Goal: Feedback & Contribution: Submit feedback/report problem

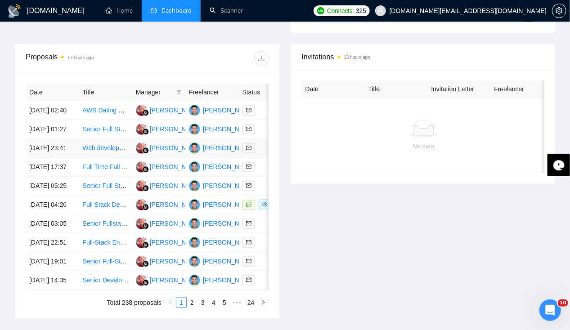
scroll to position [330, 0]
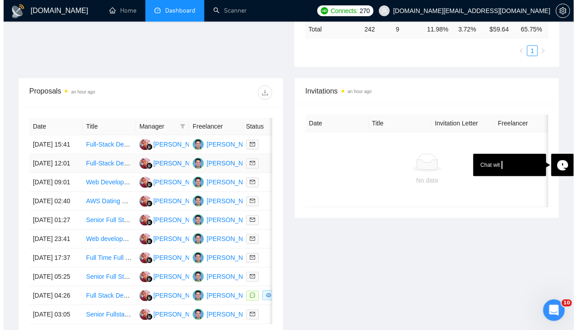
scroll to position [303, 0]
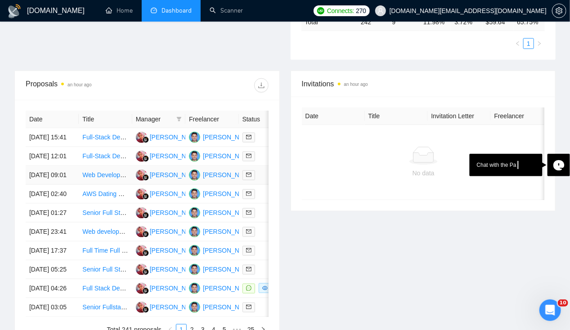
click at [39, 183] on td "[DATE] 09:01" at bounding box center [52, 175] width 53 height 19
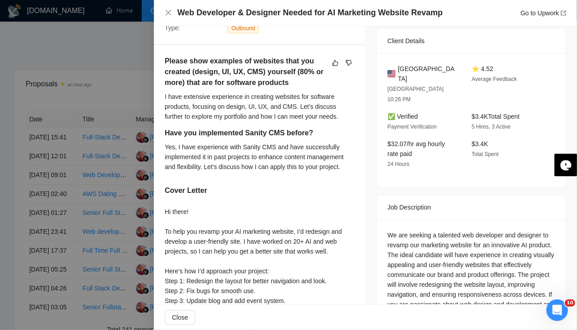
scroll to position [0, 0]
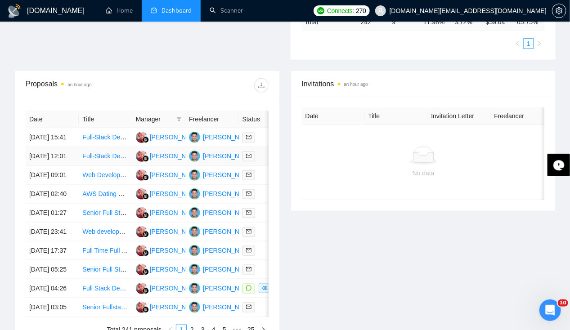
click at [51, 153] on td "[DATE] 12:01" at bounding box center [52, 156] width 53 height 19
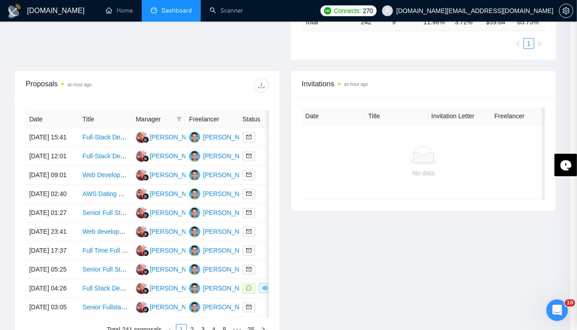
click at [401, 208] on div "Full-Stack Developer for Crypto Trading Platform Go to Upwork Proposal Details …" at bounding box center [288, 165] width 577 height 330
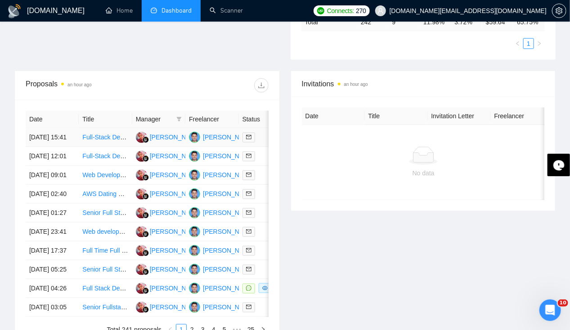
click at [49, 130] on td "[DATE] 15:41" at bounding box center [52, 137] width 53 height 19
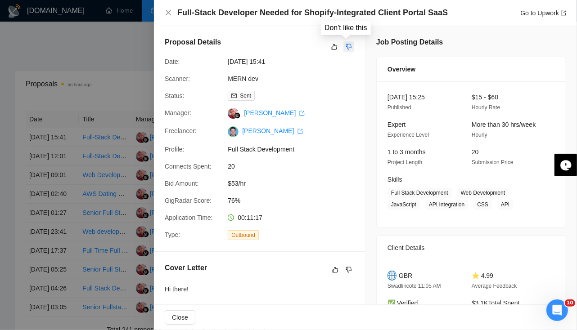
click at [347, 49] on icon "dislike" at bounding box center [349, 46] width 6 height 7
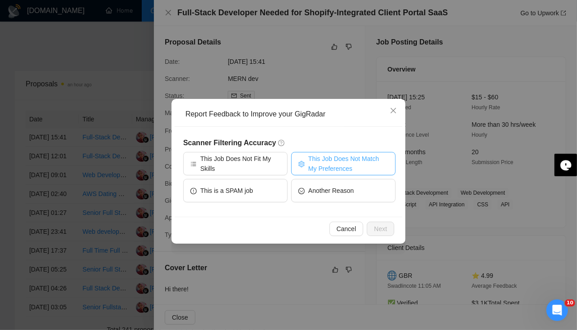
click at [332, 163] on span "This Job Does Not Match My Preferences" at bounding box center [348, 164] width 80 height 20
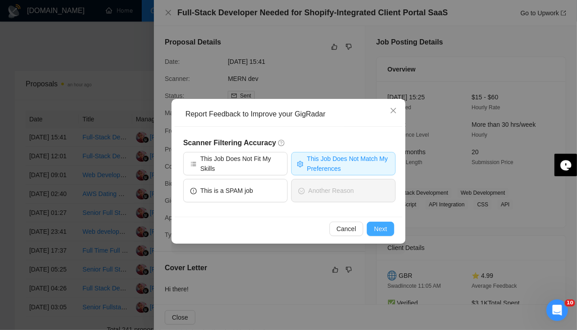
click at [385, 232] on span "Next" at bounding box center [380, 229] width 13 height 10
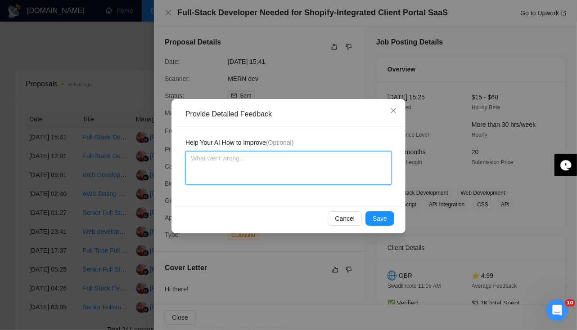
click at [280, 178] on textarea at bounding box center [288, 168] width 206 height 34
type textarea "W"
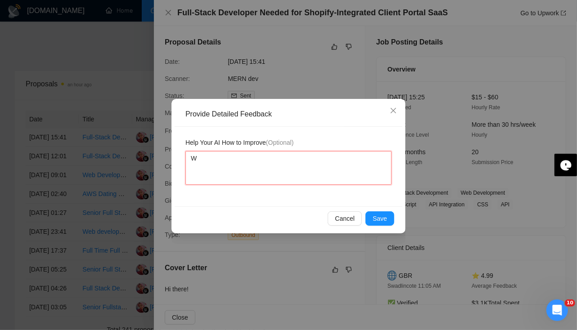
type textarea "We"
type textarea "We d"
type textarea "We do"
type textarea "We don"
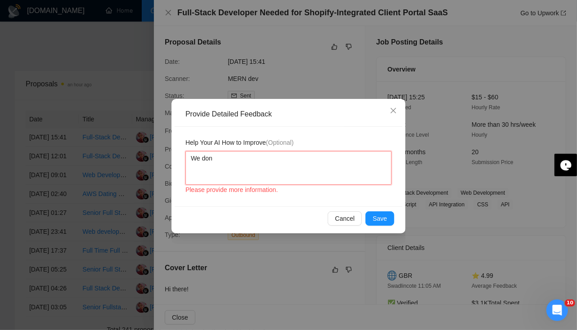
type textarea "We don'"
type textarea "We don't"
type textarea "We don't h"
type textarea "We don't hav"
type textarea "We don't have"
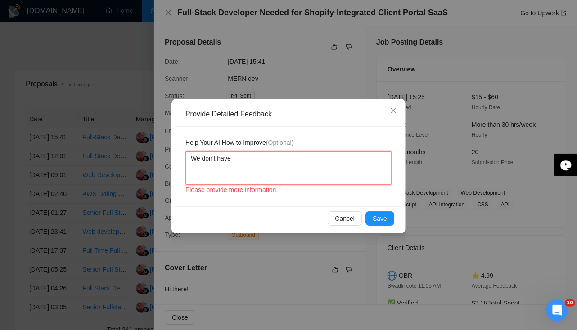
type textarea "We don't have"
type textarea "We don't have e"
type textarea "We don't have ex"
type textarea "We don't have exp"
type textarea "We don't have expe"
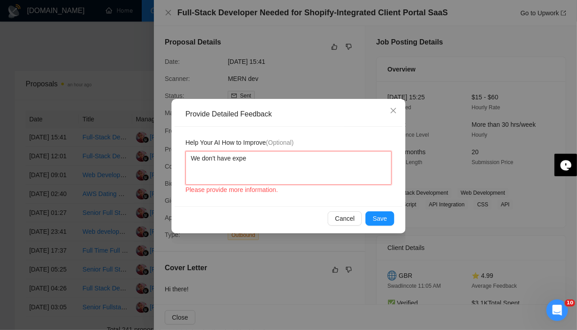
type textarea "We don't have exper"
type textarea "We don't have experie"
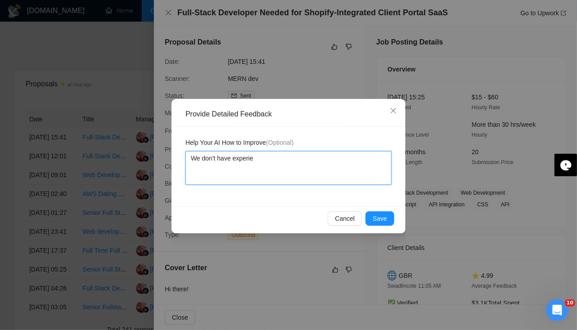
type textarea "We don't have experien"
type textarea "We don't have experienc"
type textarea "We don't have experience"
type textarea "We don't have experience i"
type textarea "We don't have experience in"
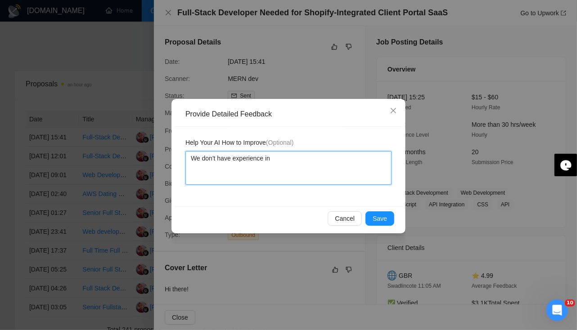
type textarea "We don't have experience in"
type textarea "We don't have experience in s"
type textarea "We don't have experience in sh"
type textarea "We don't have experience in sho"
type textarea "We don't have experience in shop"
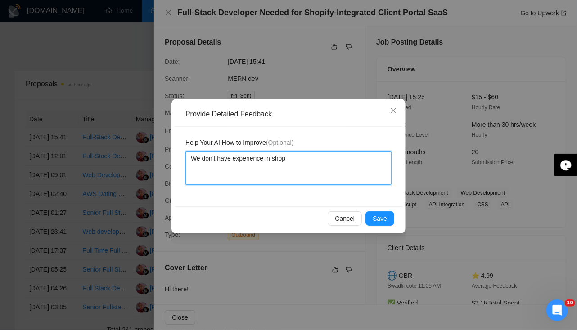
type textarea "We don't have experience in shopi"
type textarea "We don't have experience in shopif"
type textarea "We don't have experience in shopify"
type textarea "We don't have experience in shopify."
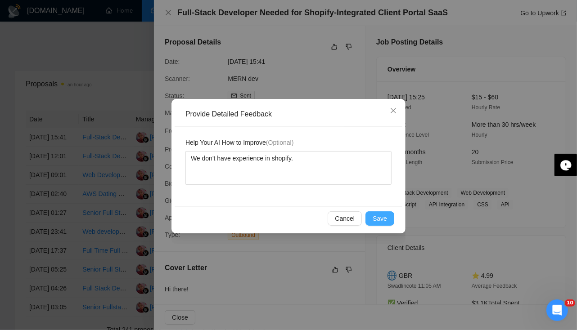
click at [381, 218] on span "Save" at bounding box center [380, 219] width 14 height 10
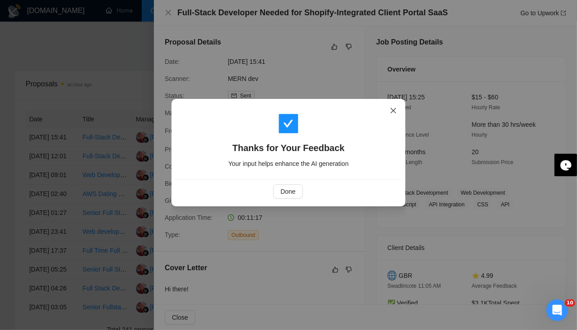
click at [398, 113] on span "Close" at bounding box center [393, 111] width 24 height 24
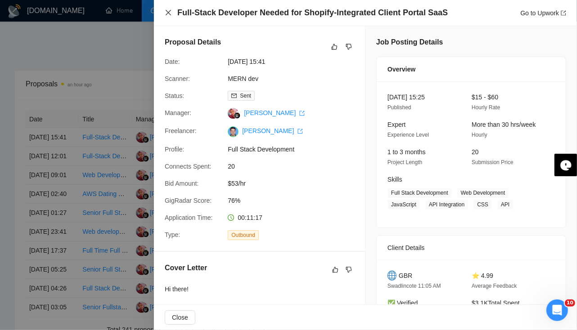
click at [170, 16] on icon "close" at bounding box center [168, 12] width 7 height 7
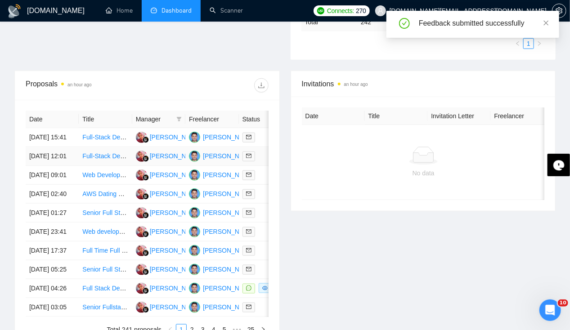
scroll to position [0, 0]
